Goal: Task Accomplishment & Management: Use online tool/utility

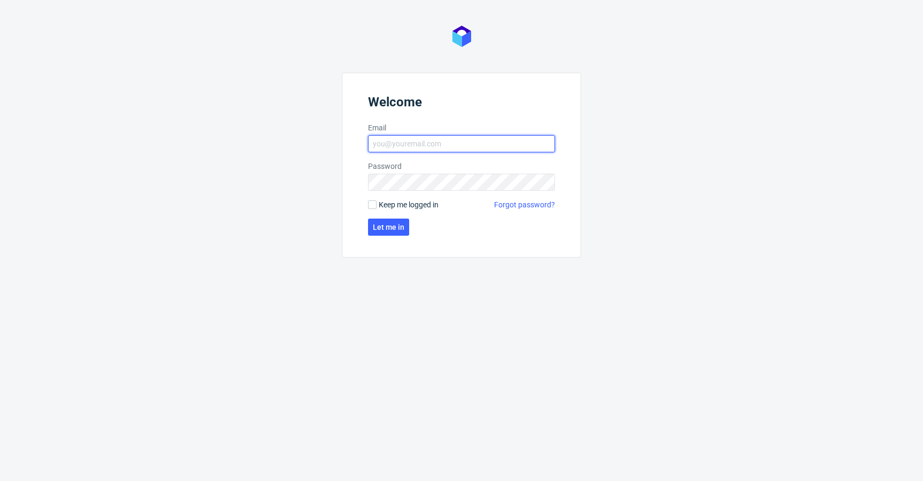
type input "[EMAIL_ADDRESS][DOMAIN_NAME]"
click at [393, 206] on span "Keep me logged in" at bounding box center [409, 204] width 60 height 11
click at [377, 206] on input "Keep me logged in" at bounding box center [372, 204] width 9 height 9
checkbox input "true"
click at [397, 236] on form "Welcome Email [EMAIL_ADDRESS][DOMAIN_NAME] Password Keep me logged in Forgot pa…" at bounding box center [461, 165] width 239 height 185
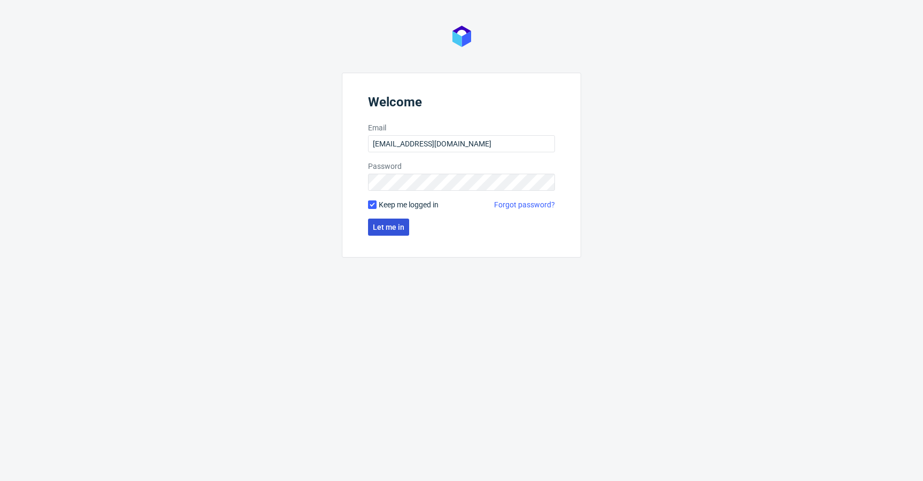
click at [402, 226] on span "Let me in" at bounding box center [389, 226] width 32 height 7
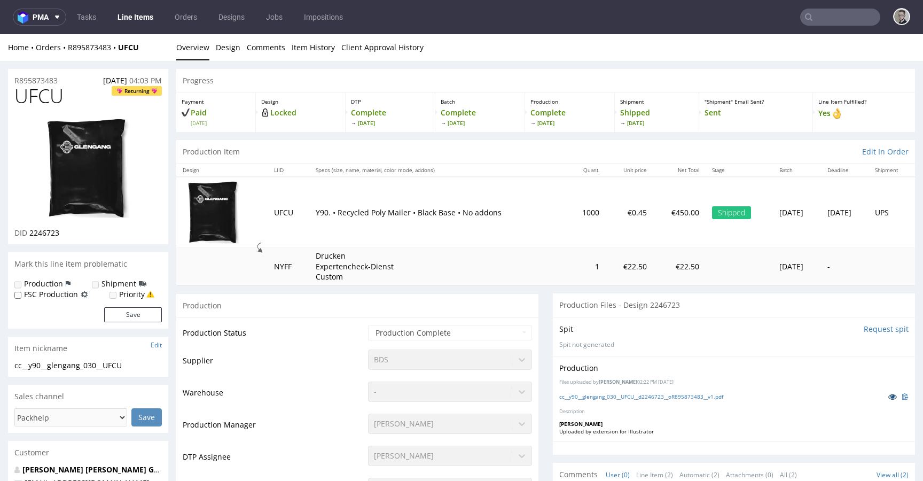
click at [888, 398] on icon at bounding box center [892, 396] width 9 height 7
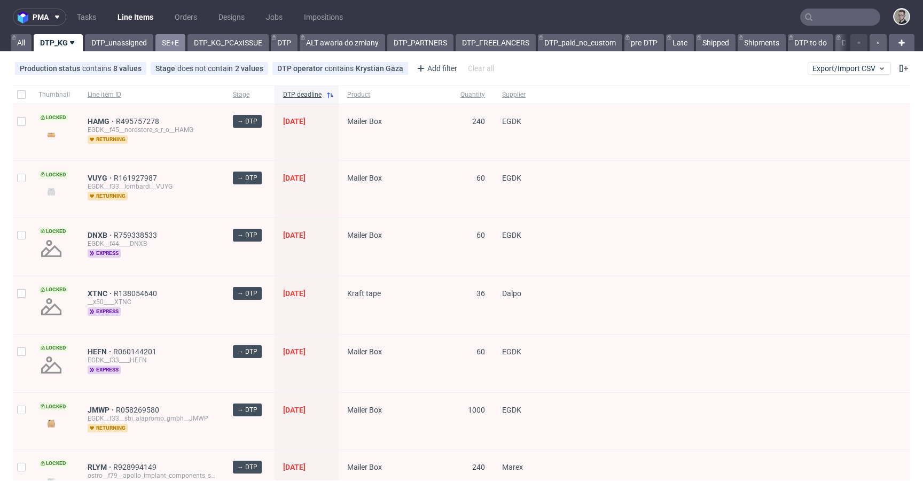
click at [171, 44] on link "SE+E" at bounding box center [170, 42] width 30 height 17
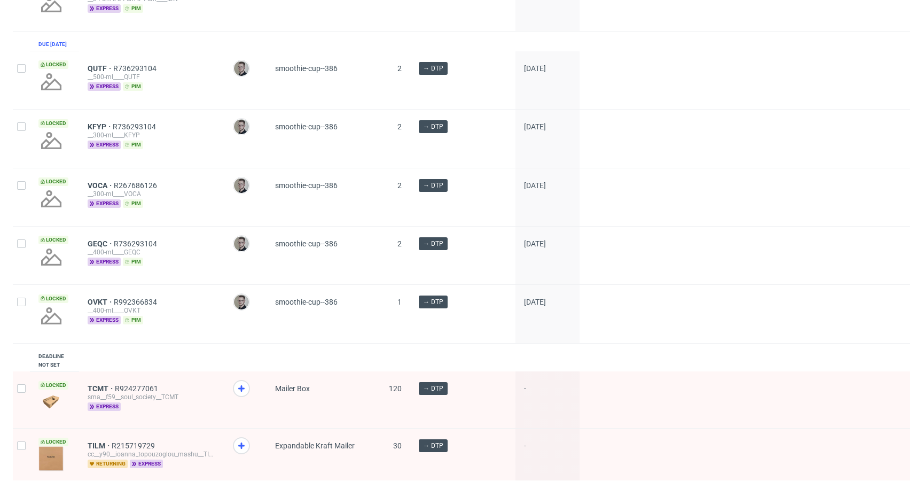
scroll to position [1106, 0]
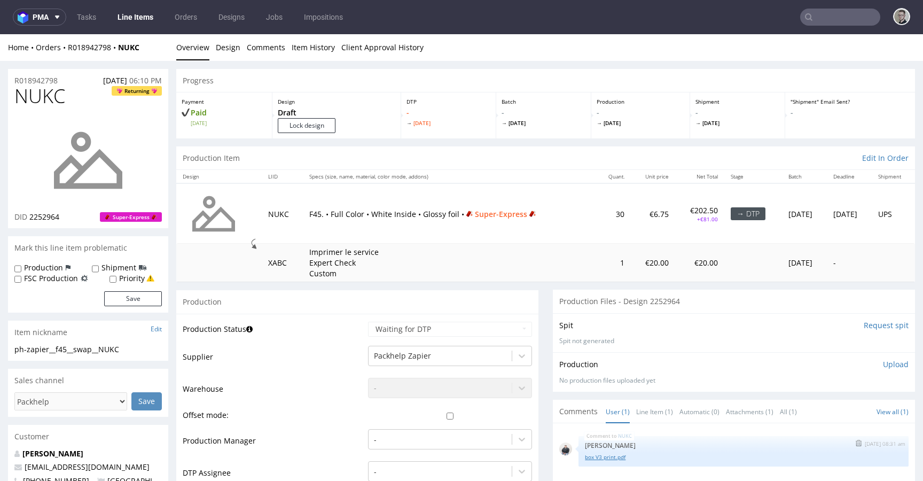
click at [586, 456] on link "box V3 print.pdf" at bounding box center [743, 457] width 317 height 8
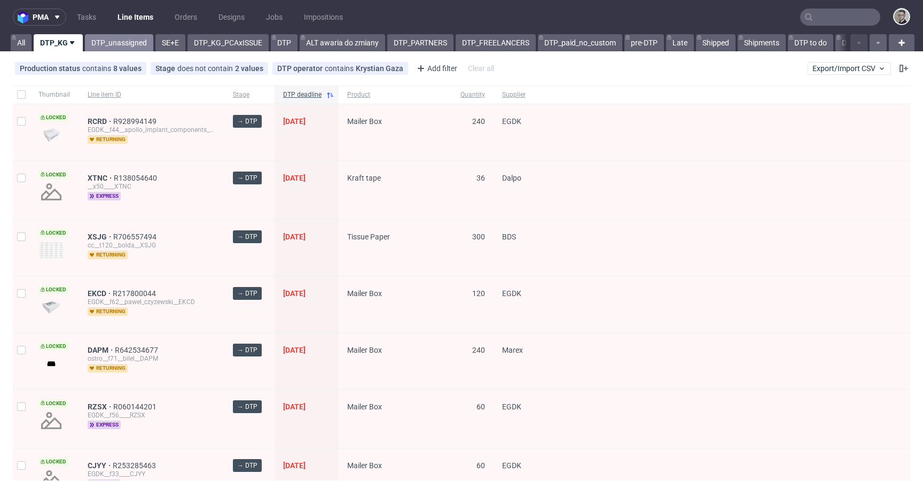
click at [123, 43] on link "DTP_unassigned" at bounding box center [119, 42] width 68 height 17
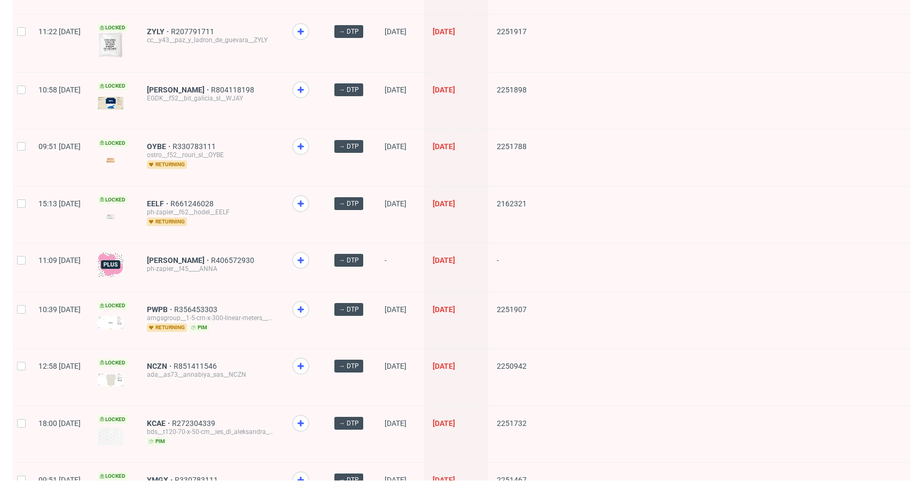
scroll to position [1409, 0]
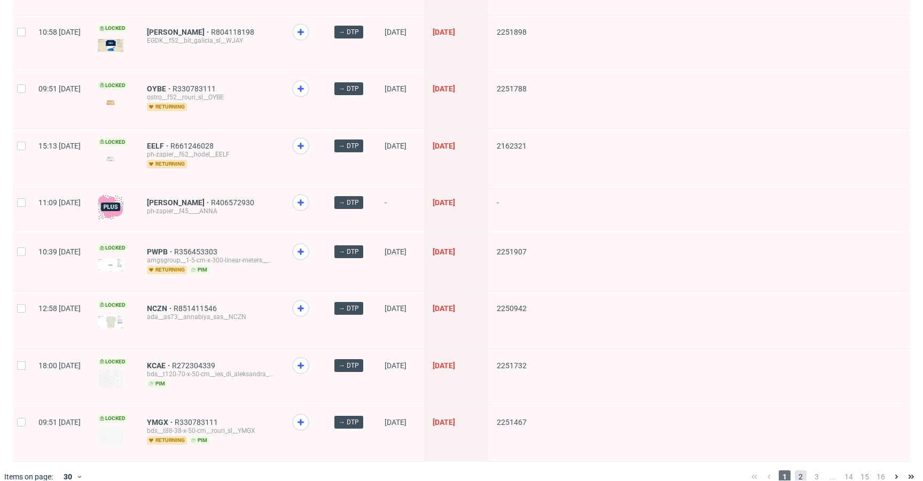
click at [795, 470] on span "2" at bounding box center [801, 476] width 12 height 13
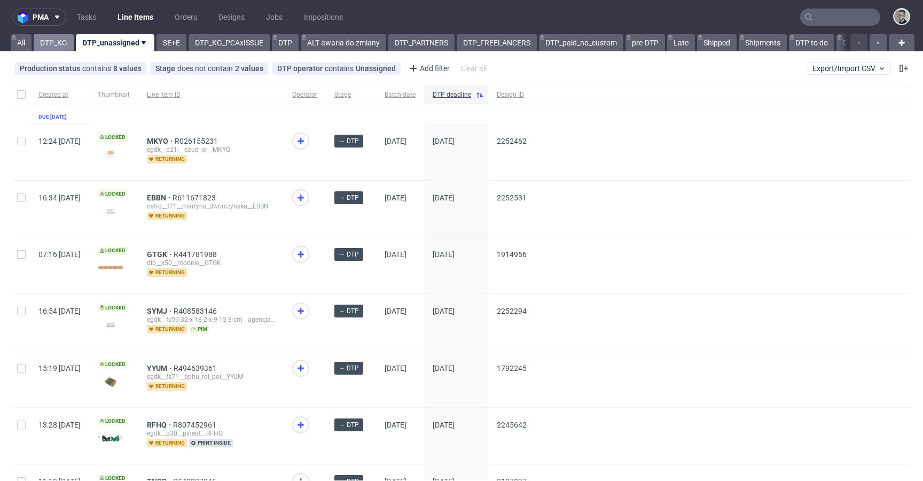
click at [57, 39] on link "DTP_KG" at bounding box center [54, 42] width 40 height 17
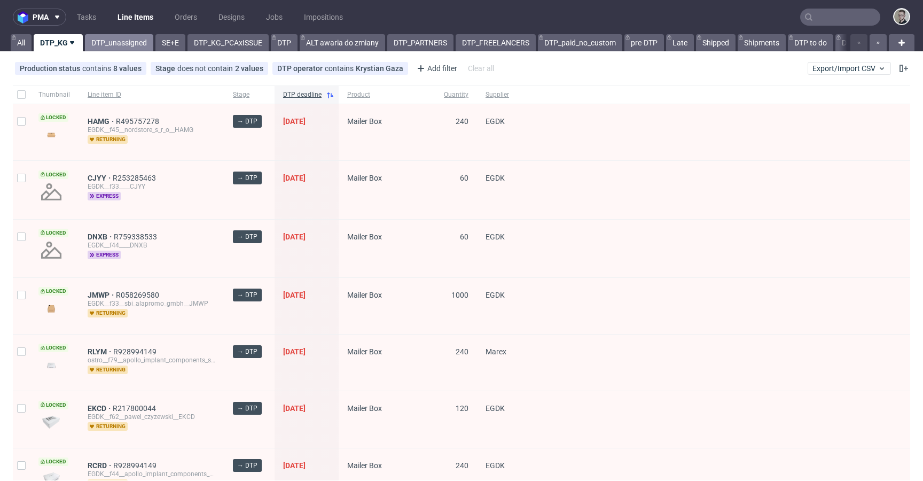
click at [102, 36] on link "DTP_unassigned" at bounding box center [119, 42] width 68 height 17
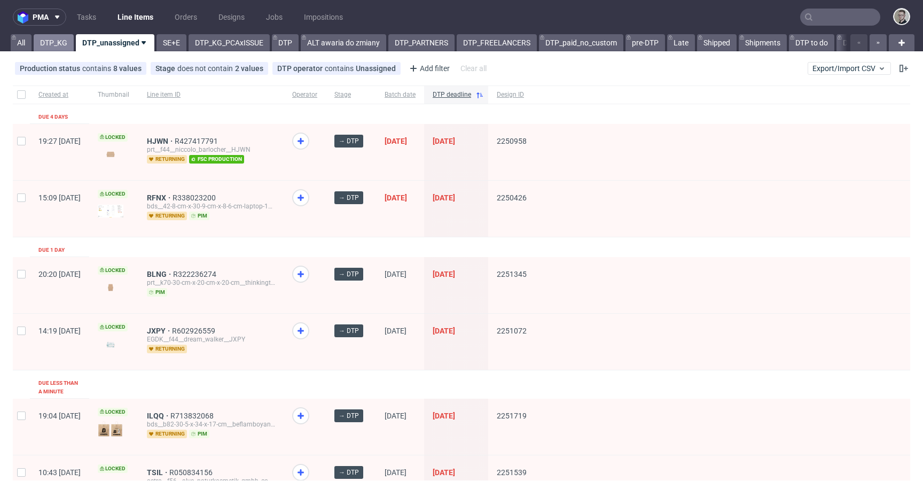
click at [42, 40] on link "DTP_KG" at bounding box center [54, 42] width 40 height 17
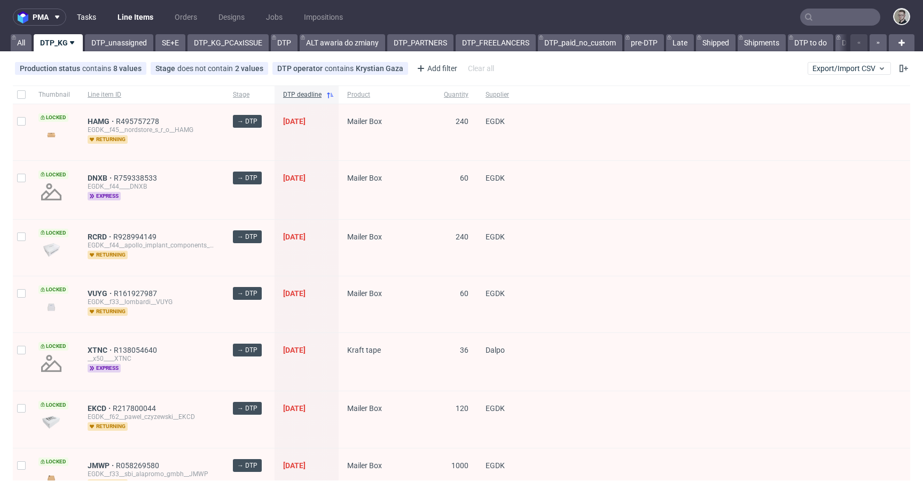
click at [94, 22] on link "Tasks" at bounding box center [87, 17] width 32 height 17
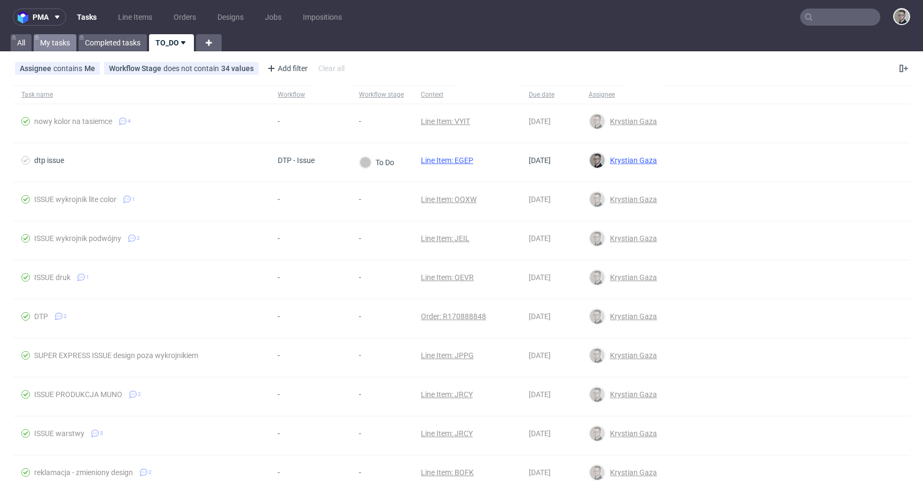
click at [58, 42] on link "My tasks" at bounding box center [55, 42] width 43 height 17
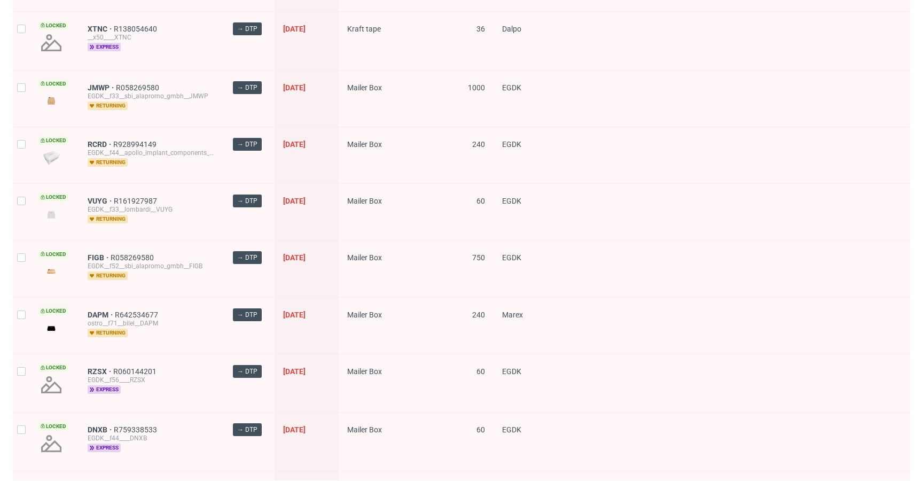
scroll to position [157, 0]
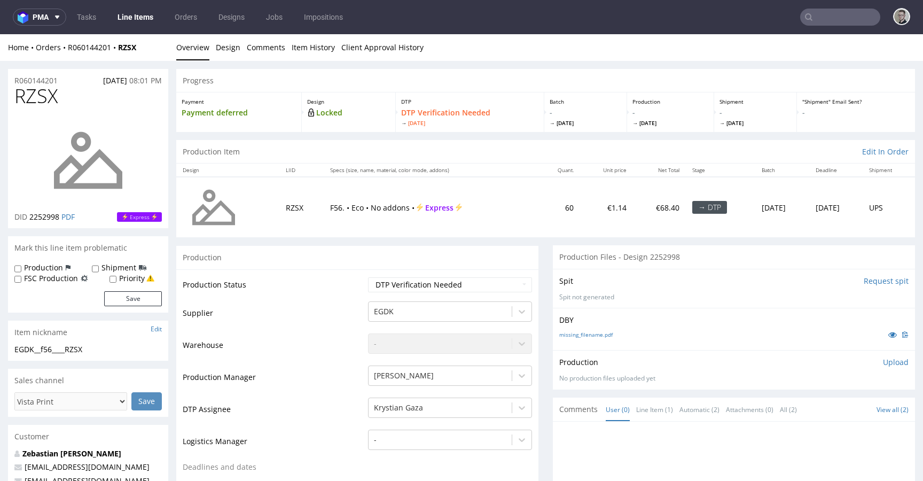
click at [864, 280] on input "Request spit" at bounding box center [886, 281] width 45 height 11
click at [870, 282] on input "Request spit" at bounding box center [886, 281] width 45 height 11
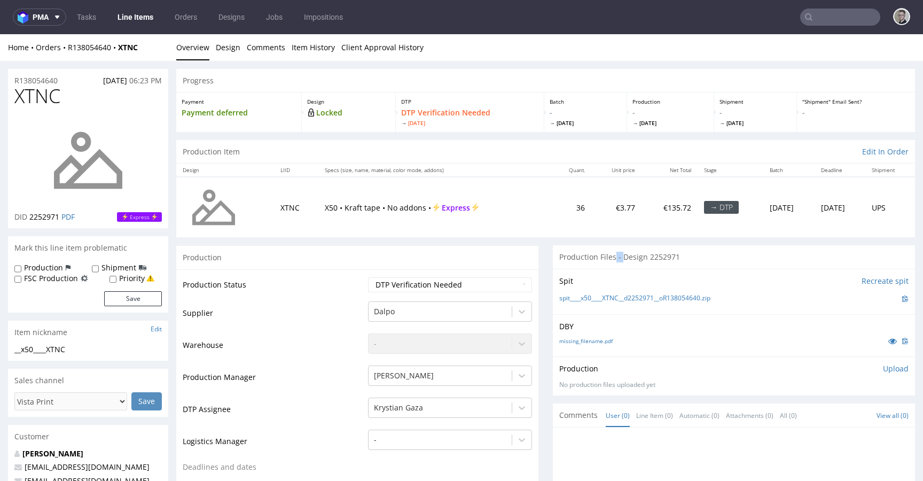
drag, startPoint x: 607, startPoint y: 259, endPoint x: 614, endPoint y: 260, distance: 7.6
click at [614, 260] on div "Production Files - Design 2252971" at bounding box center [734, 257] width 362 height 24
click at [629, 257] on div "Production Files - Design 2252971" at bounding box center [734, 257] width 362 height 24
drag, startPoint x: 607, startPoint y: 257, endPoint x: 614, endPoint y: 260, distance: 7.4
click at [614, 260] on div "Production Files - Design 2252971" at bounding box center [734, 257] width 362 height 24
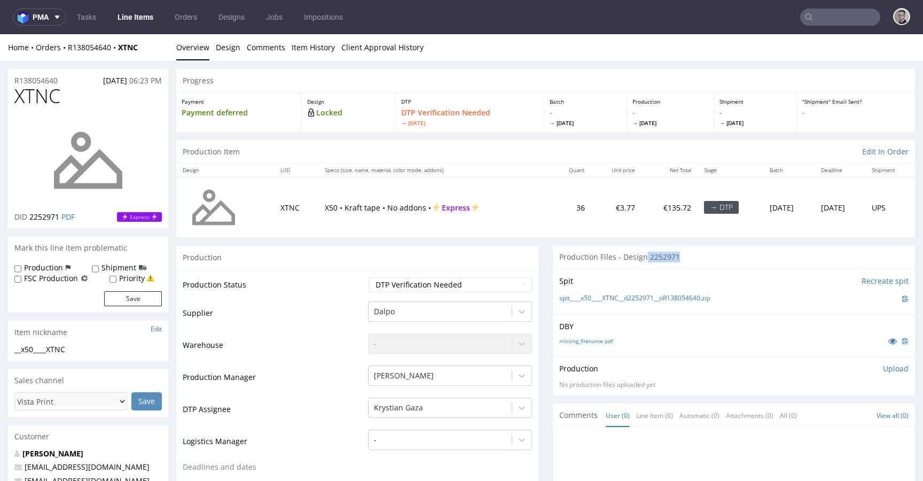
drag, startPoint x: 637, startPoint y: 259, endPoint x: 677, endPoint y: 258, distance: 40.1
click at [677, 258] on div "Production Files - Design 2252971" at bounding box center [734, 257] width 362 height 24
click at [679, 257] on div "Production Files - Design 2252971" at bounding box center [734, 257] width 362 height 24
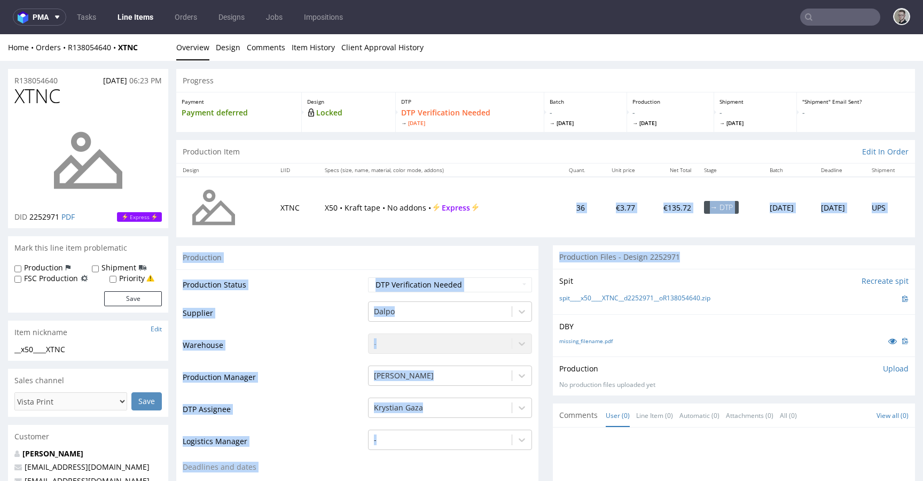
drag, startPoint x: 564, startPoint y: 248, endPoint x: 419, endPoint y: 223, distance: 147.5
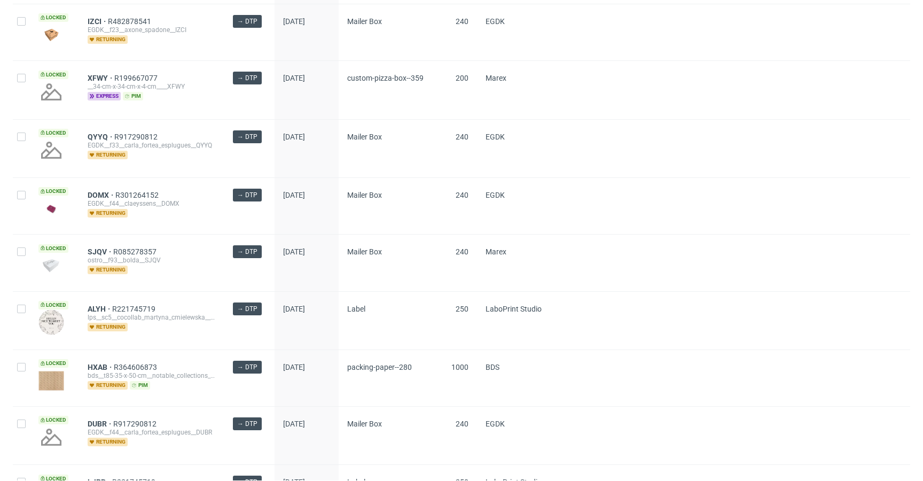
scroll to position [1406, 0]
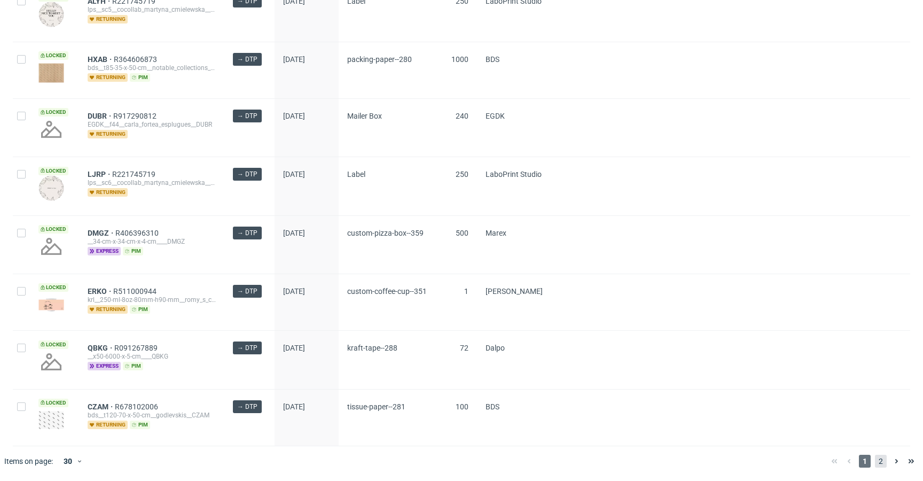
click at [875, 458] on span "2" at bounding box center [881, 461] width 12 height 13
